Goal: Check status: Check status

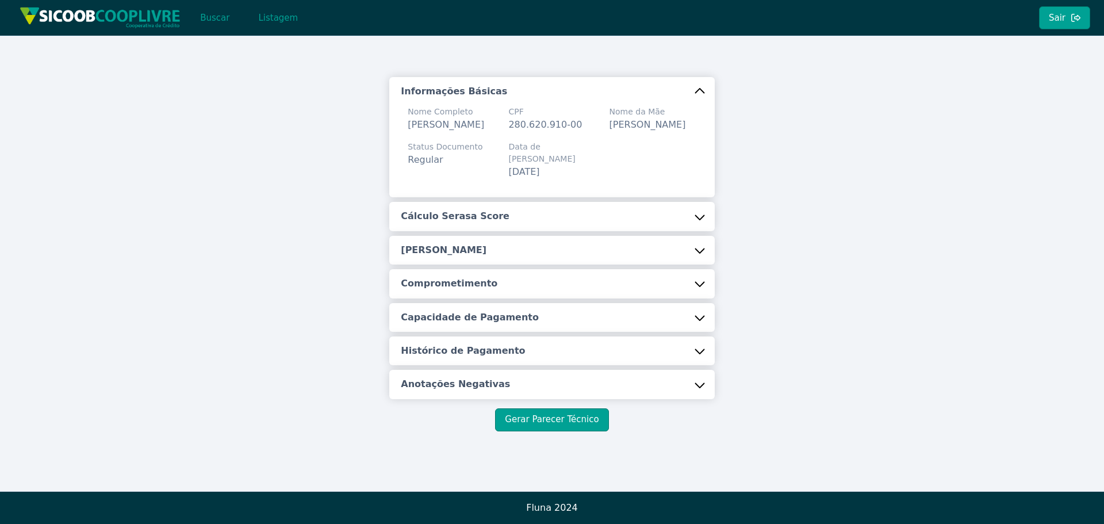
click at [262, 384] on div "Informações Básicas Nome Completo [PERSON_NAME] FALCIROLI CPF 280.620.910-00 No…" at bounding box center [552, 254] width 676 height 354
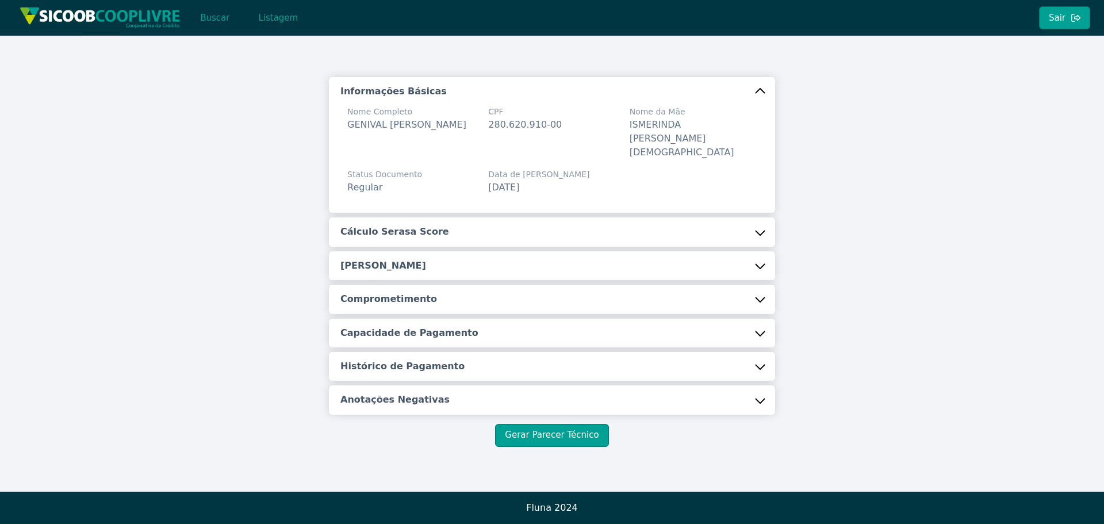
click at [864, 71] on div "Informações Básicas Nome Completo GENIVAL [PERSON_NAME] CPF 280.620.910-00 Nome…" at bounding box center [552, 262] width 1104 height 452
click at [218, 24] on button "Buscar" at bounding box center [214, 17] width 49 height 23
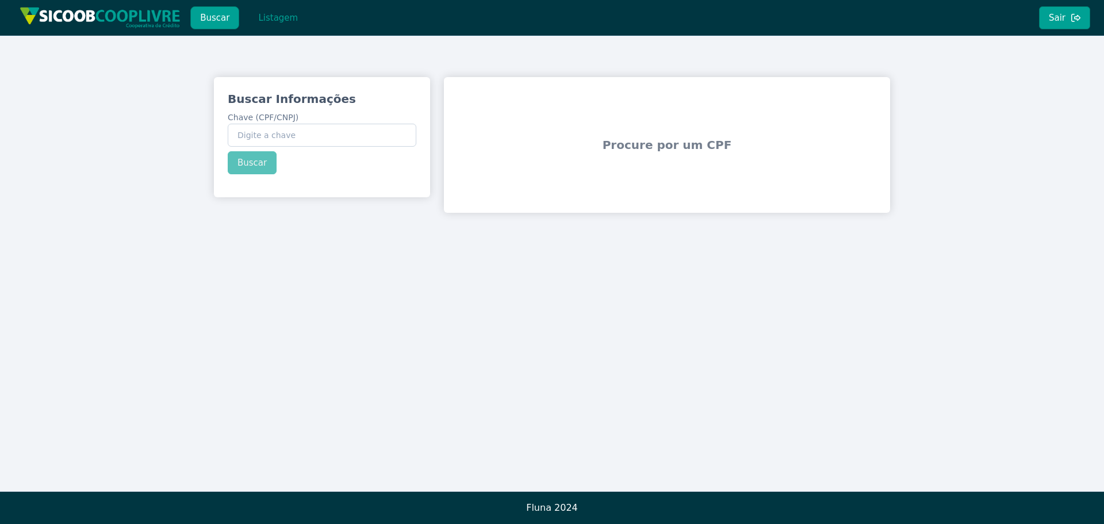
drag, startPoint x: 301, startPoint y: 121, endPoint x: 299, endPoint y: 127, distance: 5.9
click at [301, 122] on label "Chave (CPF/CNPJ)" at bounding box center [322, 129] width 189 height 35
click at [301, 124] on input "Chave (CPF/CNPJ)" at bounding box center [322, 135] width 189 height 23
click at [299, 130] on input "Chave (CPF/CNPJ)" at bounding box center [322, 135] width 189 height 23
paste input "52.495.665/0001-17"
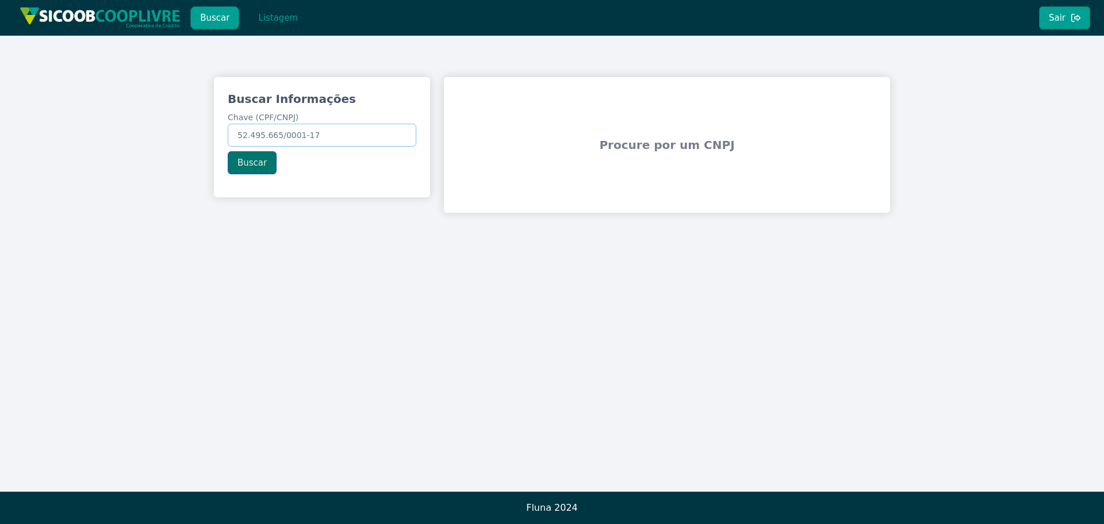
type input "52.495.665/0001-17"
click at [242, 162] on button "Buscar" at bounding box center [252, 162] width 49 height 23
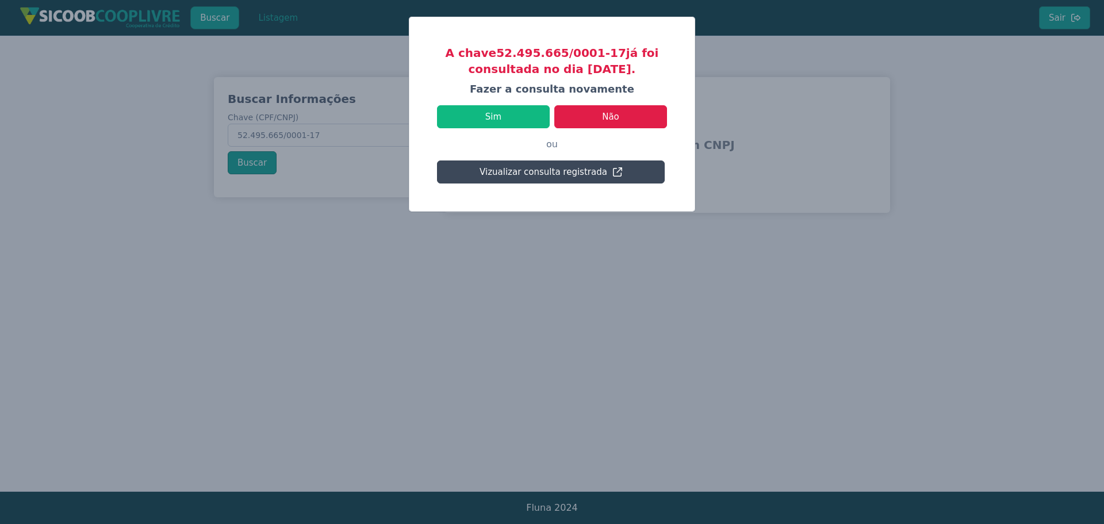
click at [577, 168] on button "Vizualizar consulta registrada" at bounding box center [551, 171] width 228 height 23
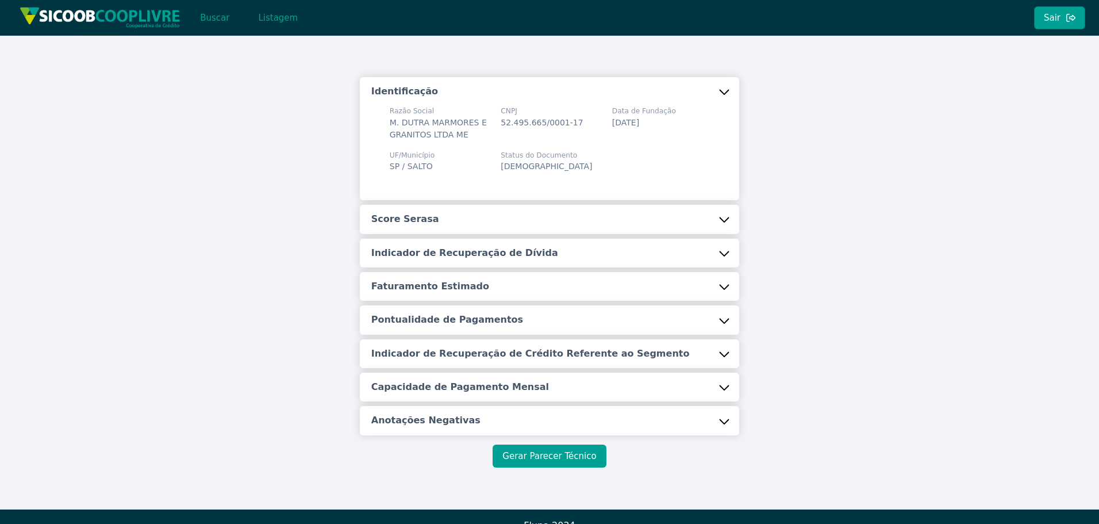
click at [579, 462] on button "Gerar Parecer Técnico" at bounding box center [549, 455] width 113 height 23
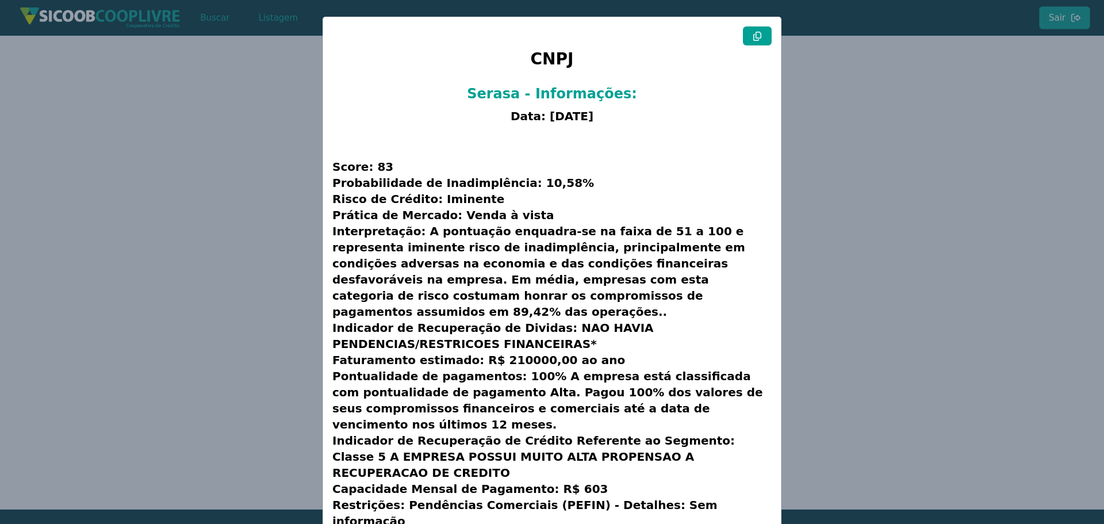
click at [751, 41] on button at bounding box center [757, 35] width 29 height 19
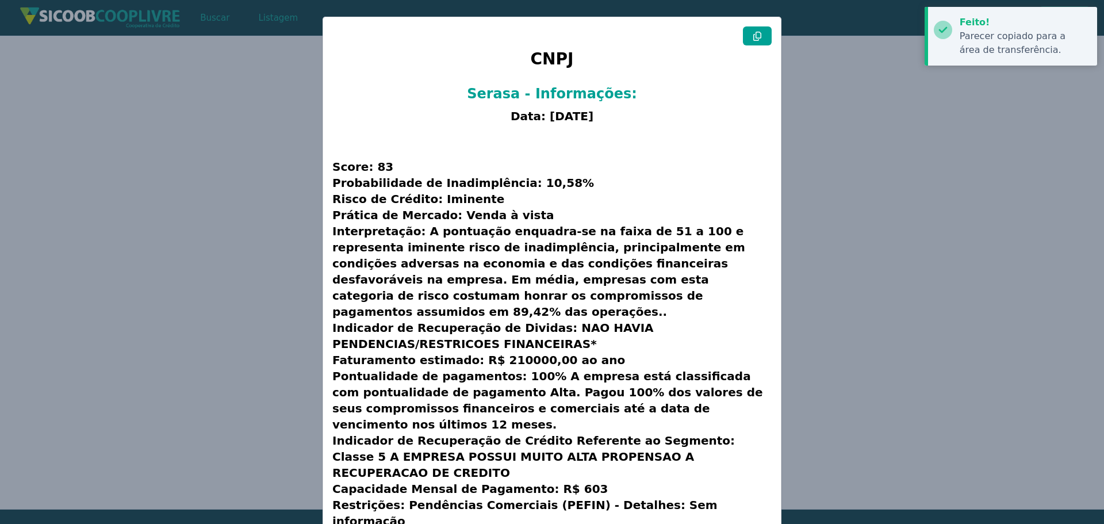
click at [751, 41] on button at bounding box center [757, 35] width 29 height 19
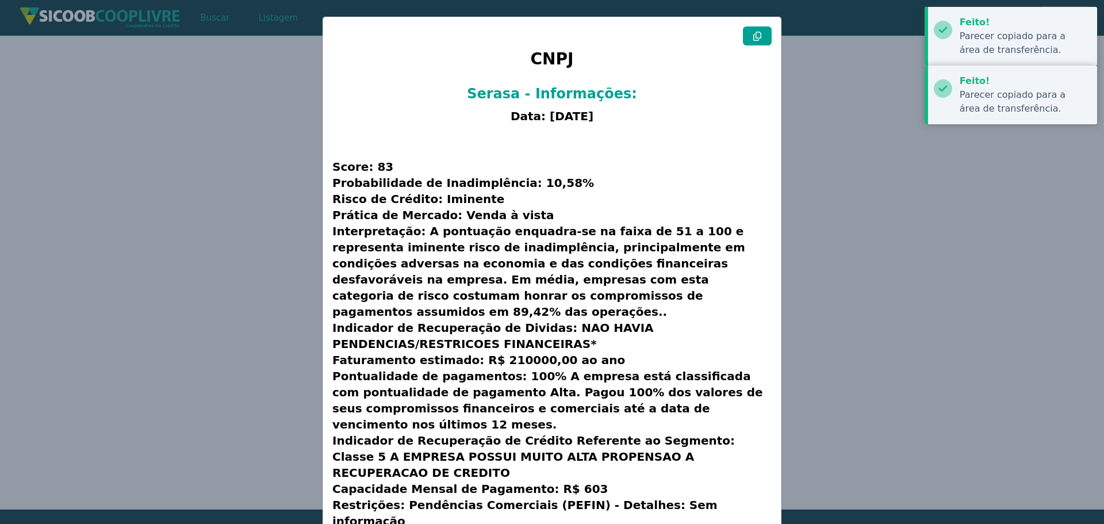
click at [751, 41] on button at bounding box center [757, 35] width 29 height 19
